Goal: Navigation & Orientation: Find specific page/section

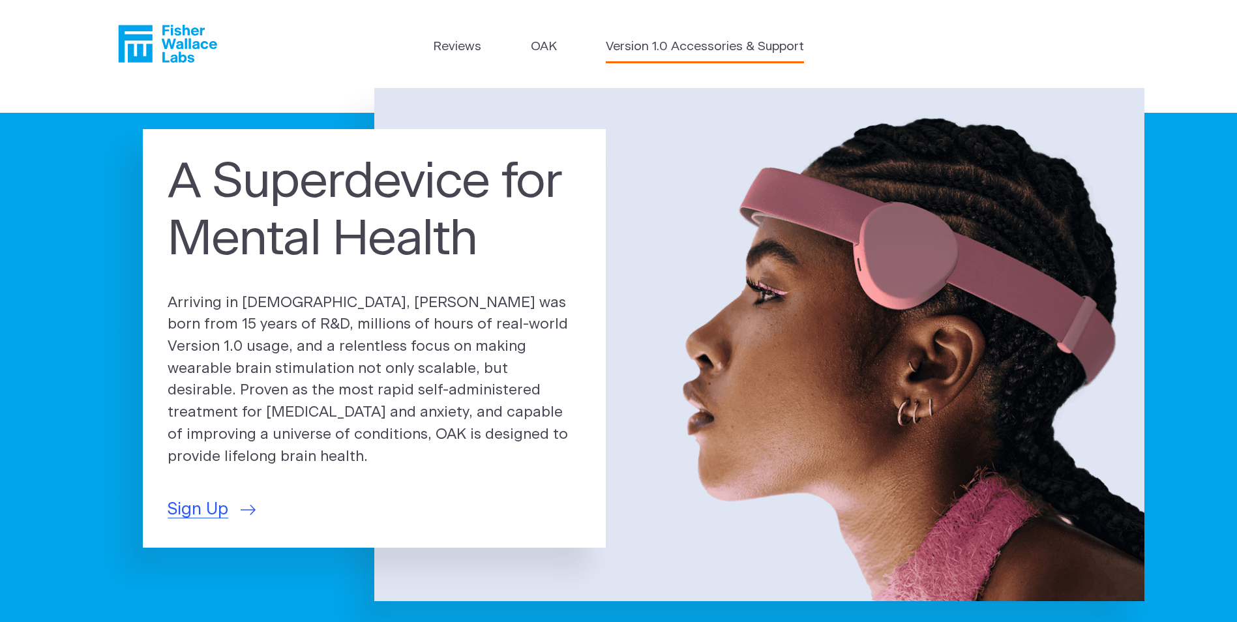
click at [696, 46] on link "Version 1.0 Accessories & Support" at bounding box center [705, 47] width 198 height 19
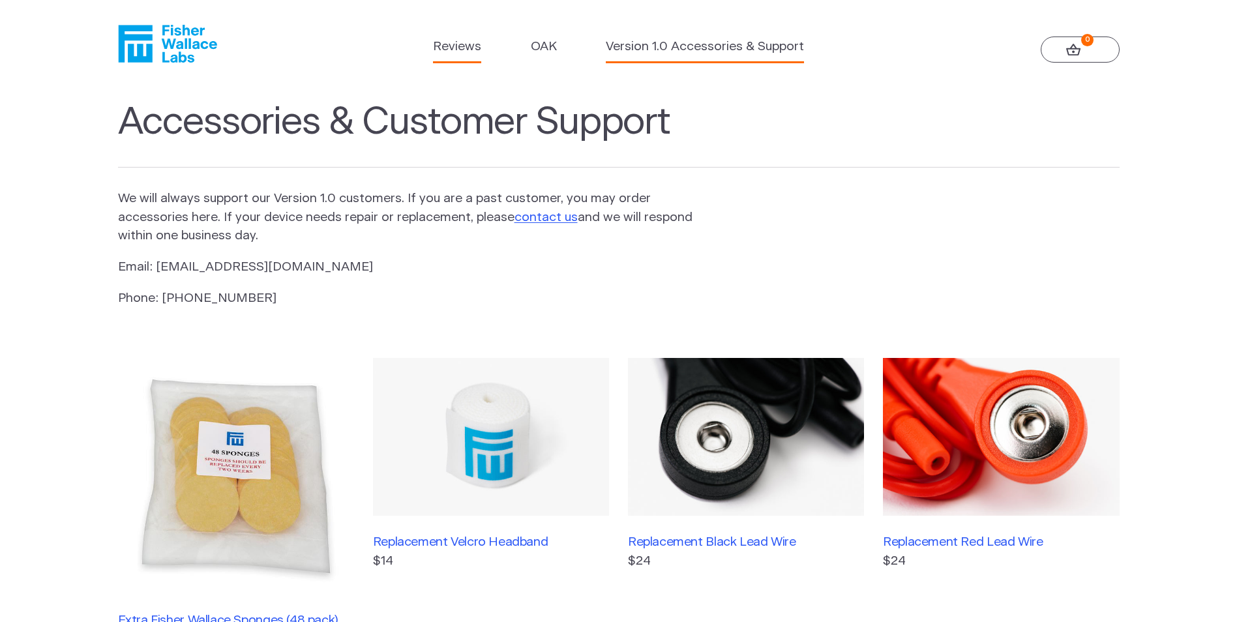
click at [457, 47] on link "Reviews" at bounding box center [457, 47] width 48 height 19
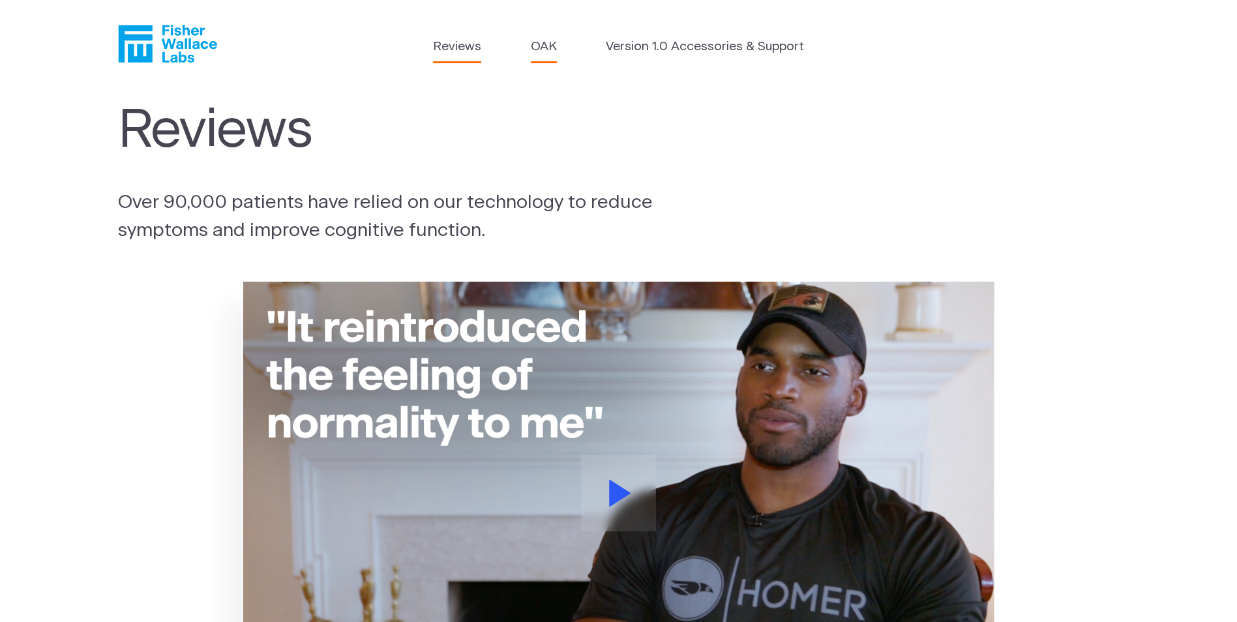
click at [544, 48] on link "OAK" at bounding box center [544, 47] width 26 height 19
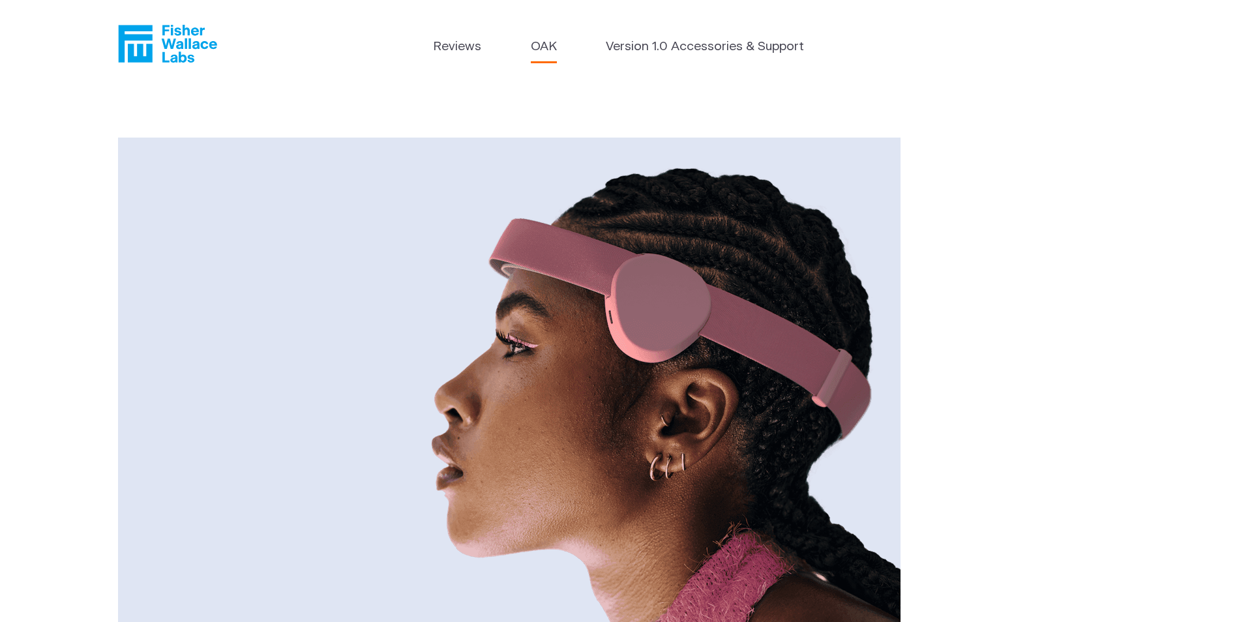
click at [664, 344] on img at bounding box center [509, 399] width 782 height 522
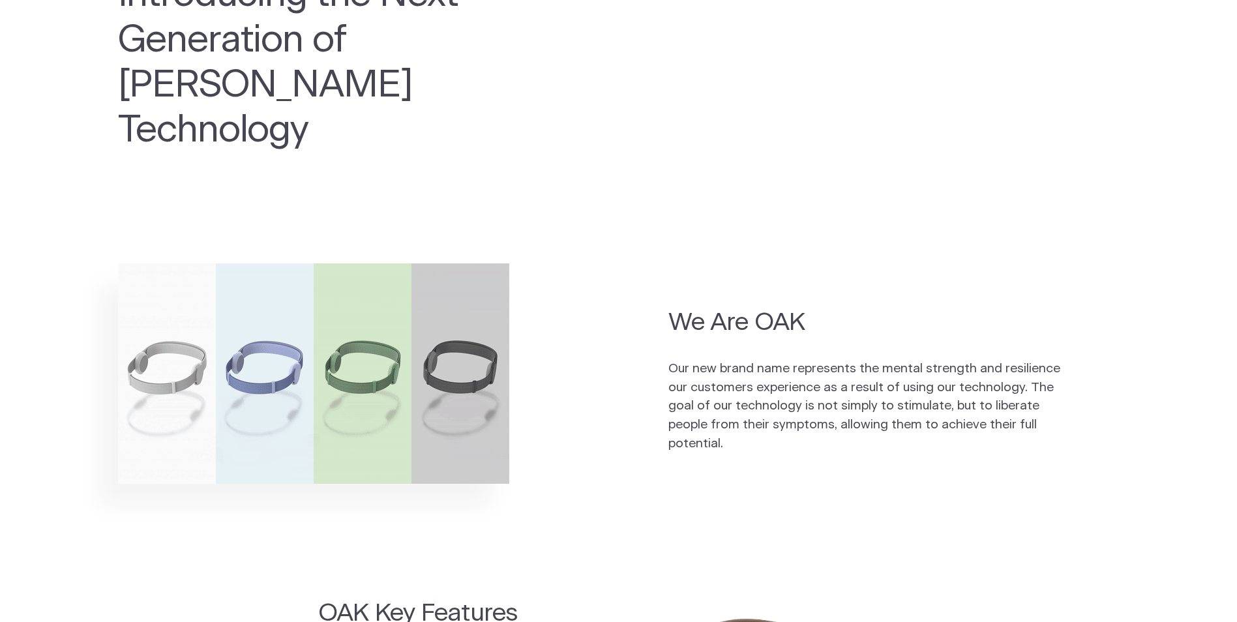
click at [736, 360] on p "Our new brand name represents the mental strength and resilience our customers …" at bounding box center [868, 407] width 400 height 94
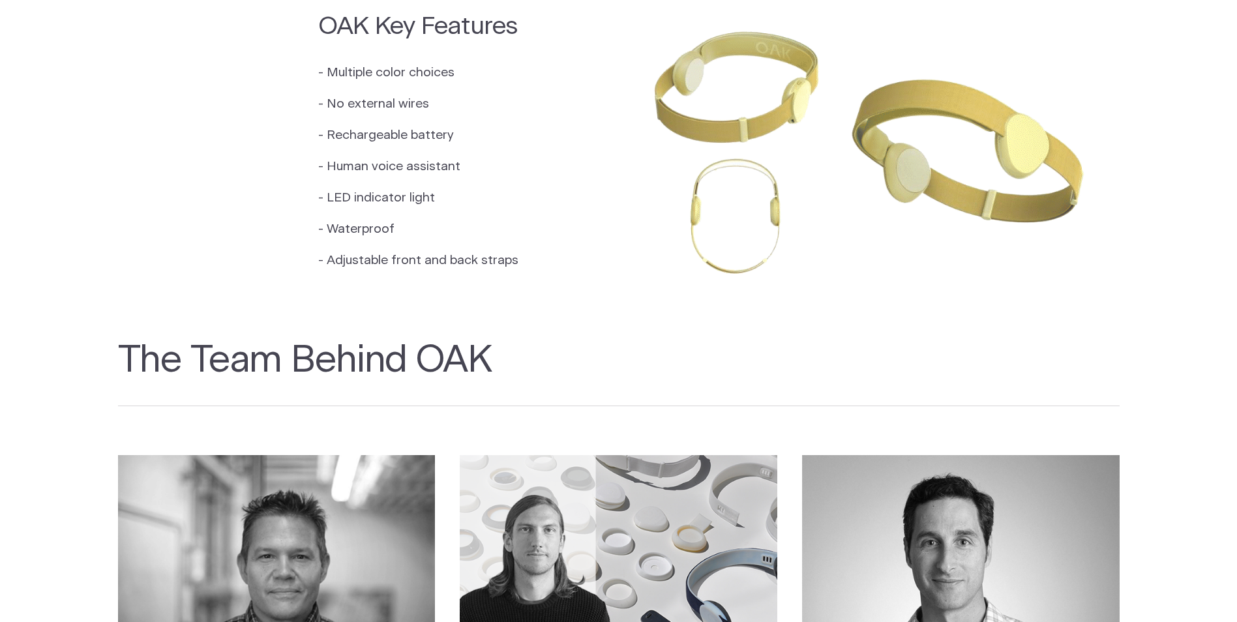
click at [402, 338] on h2 "The Team Behind OAK" at bounding box center [618, 372] width 1001 height 68
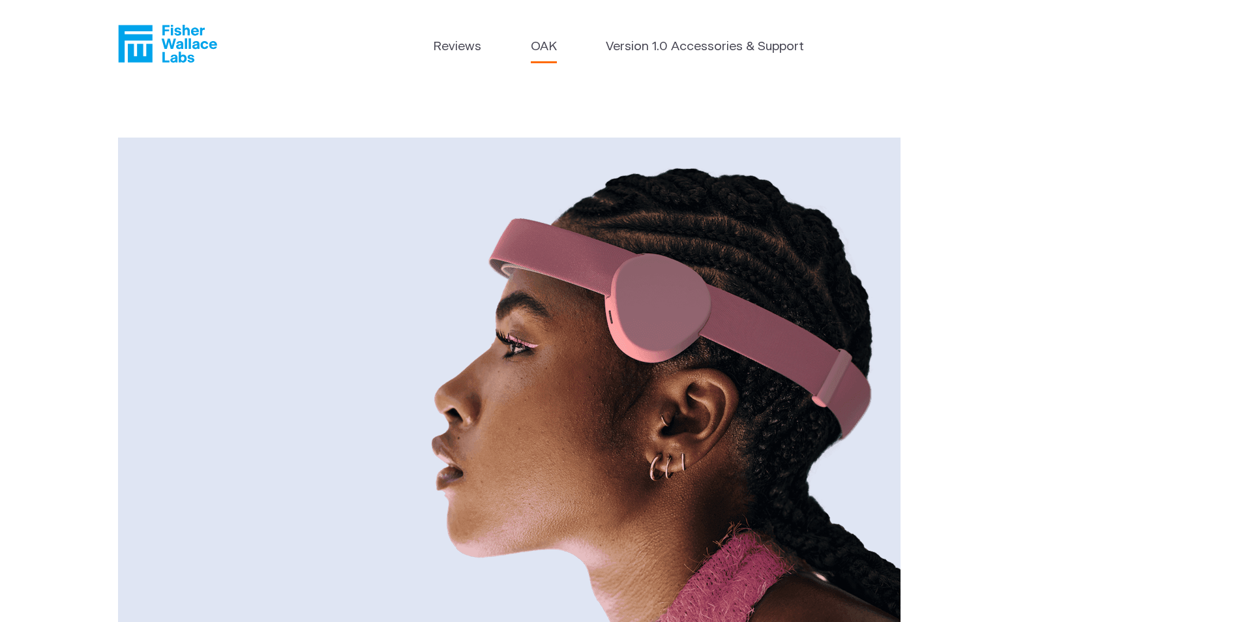
click at [169, 42] on icon "Fisher Wallace" at bounding box center [171, 44] width 89 height 38
